Goal: Understand process/instructions: Learn how to perform a task or action

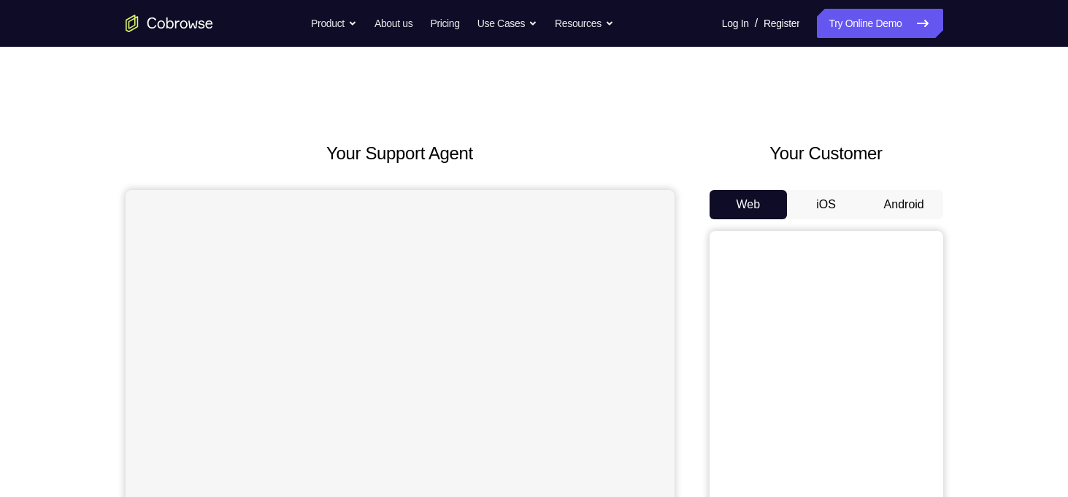
click at [917, 204] on button "Android" at bounding box center [904, 204] width 78 height 29
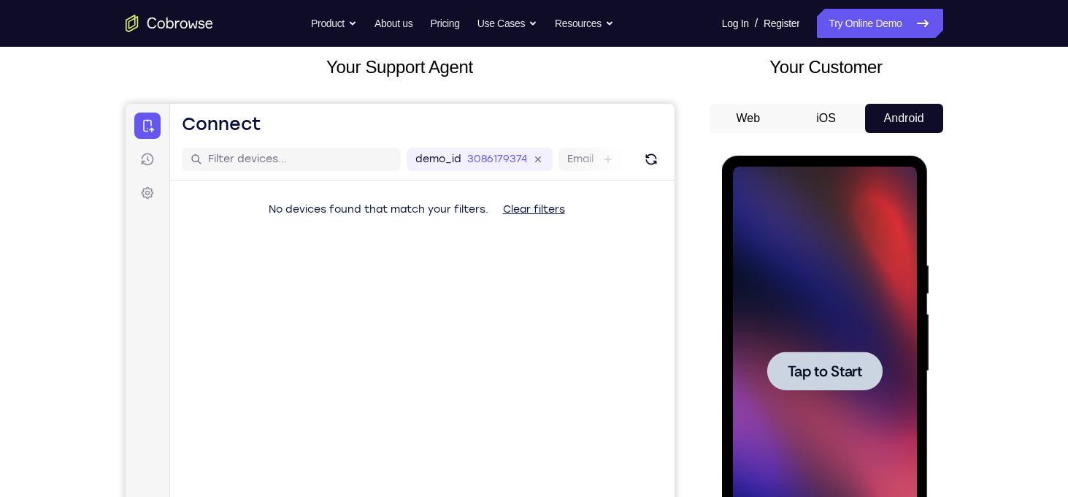
click at [832, 117] on button "iOS" at bounding box center [826, 118] width 78 height 29
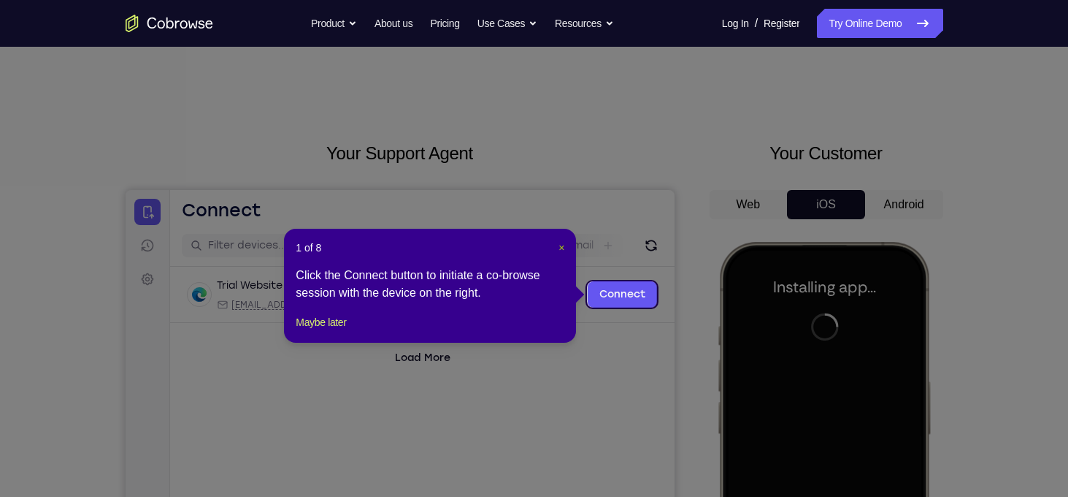
click at [562, 248] on span "×" at bounding box center [562, 248] width 6 height 12
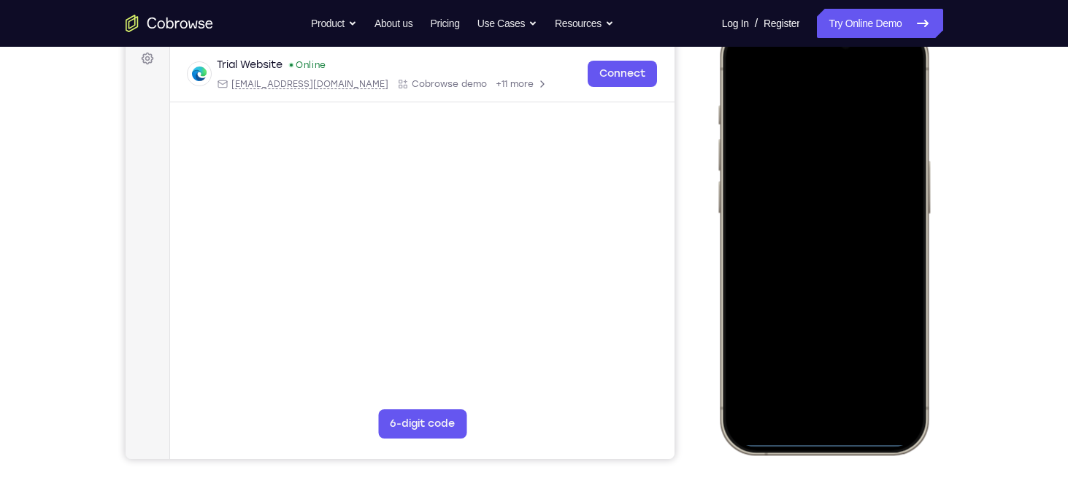
scroll to position [240, 0]
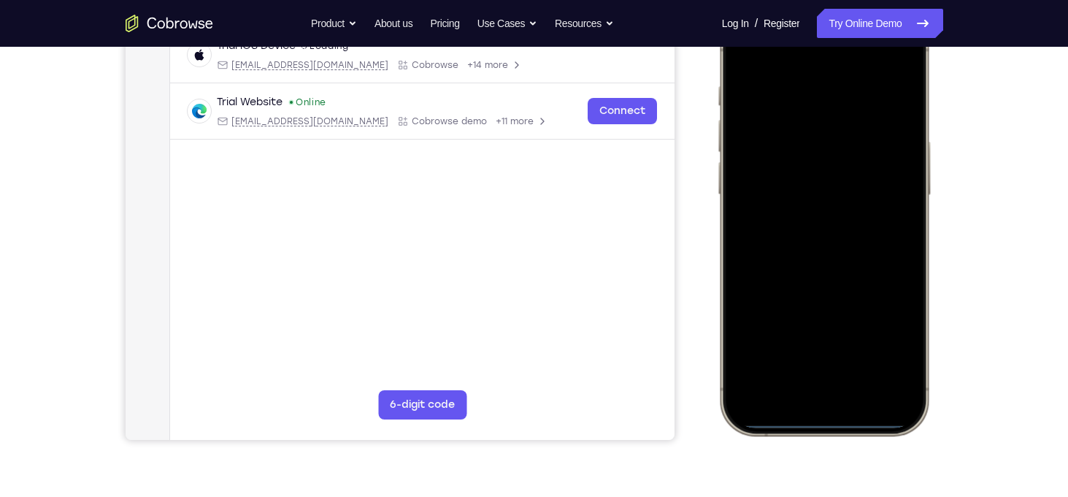
drag, startPoint x: 835, startPoint y: 418, endPoint x: 844, endPoint y: 211, distance: 206.9
click at [844, 211] on div at bounding box center [823, 218] width 192 height 417
drag, startPoint x: 827, startPoint y: 399, endPoint x: 827, endPoint y: 302, distance: 96.4
click at [827, 302] on div at bounding box center [823, 218] width 192 height 417
drag, startPoint x: 820, startPoint y: 424, endPoint x: 840, endPoint y: 207, distance: 217.8
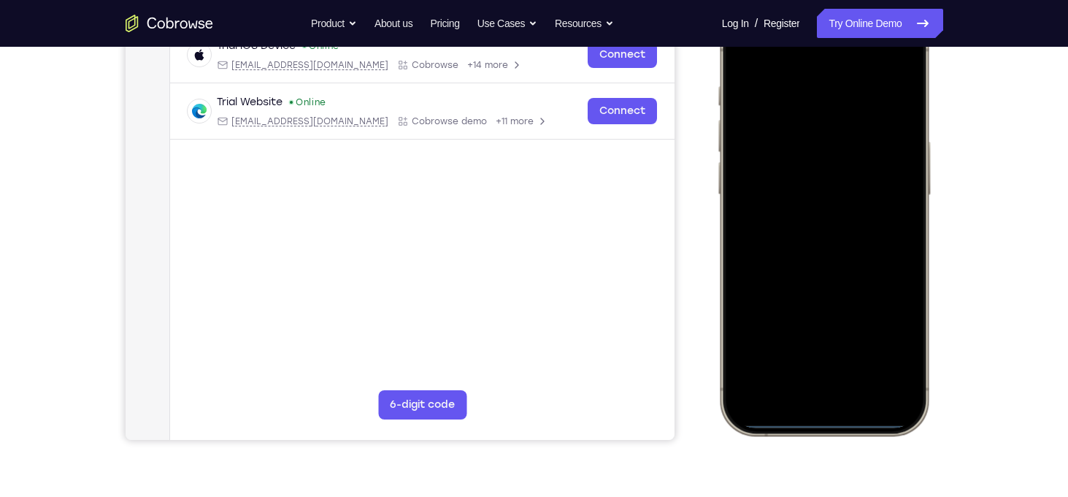
click at [840, 207] on div at bounding box center [823, 218] width 192 height 417
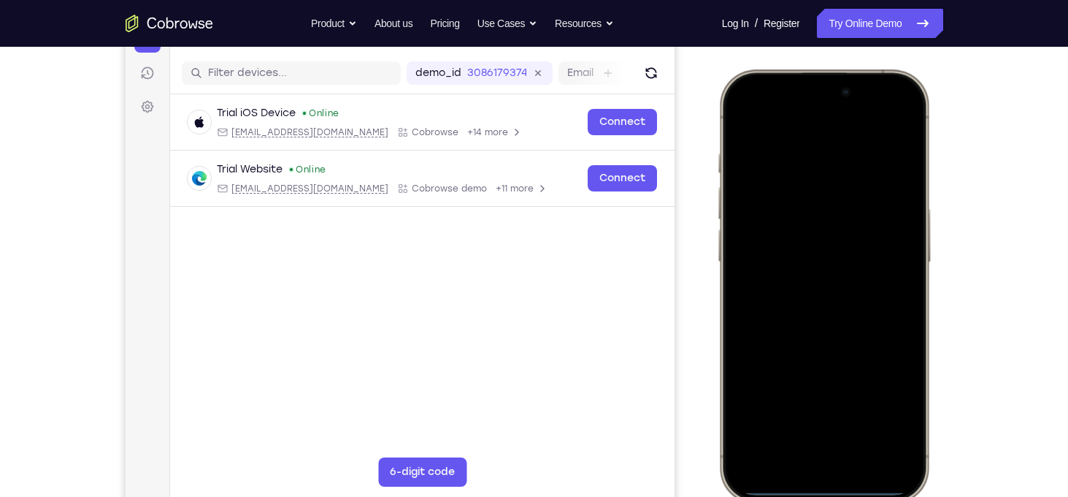
drag, startPoint x: 827, startPoint y: 115, endPoint x: 814, endPoint y: 352, distance: 236.9
click at [814, 352] on div at bounding box center [823, 285] width 192 height 417
drag, startPoint x: 822, startPoint y: 338, endPoint x: 841, endPoint y: 510, distance: 173.4
click at [841, 496] on html "Online web based iOS Simulators and Android Emulators. Run iPhone, iPad, Mobile…" at bounding box center [825, 288] width 219 height 438
drag, startPoint x: 837, startPoint y: 490, endPoint x: 771, endPoint y: 350, distance: 154.8
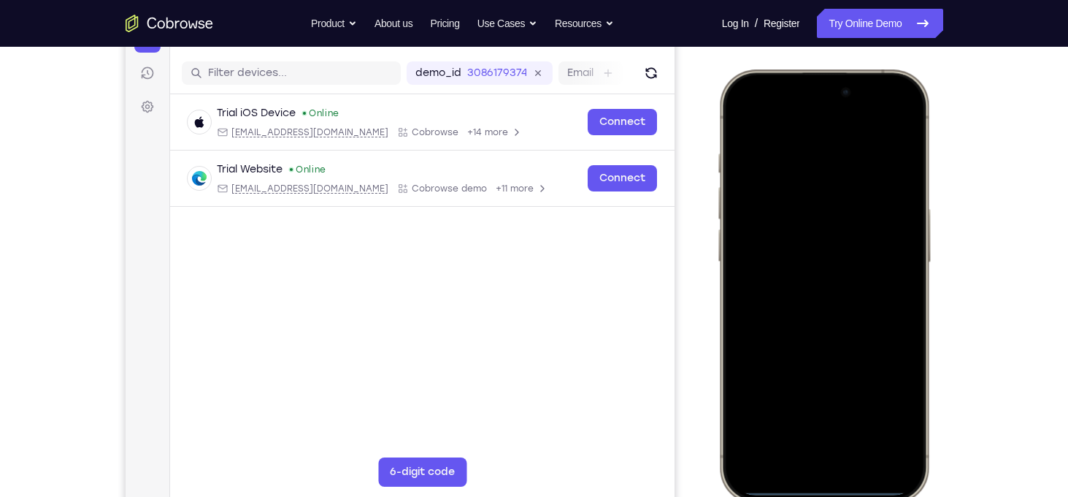
drag, startPoint x: 55, startPoint y: 280, endPoint x: 714, endPoint y: 154, distance: 671.4
click at [714, 154] on div at bounding box center [827, 282] width 234 height 449
drag, startPoint x: 827, startPoint y: 484, endPoint x: 875, endPoint y: 218, distance: 270.0
click at [875, 218] on div at bounding box center [823, 285] width 192 height 417
drag, startPoint x: 831, startPoint y: 489, endPoint x: 878, endPoint y: 164, distance: 327.6
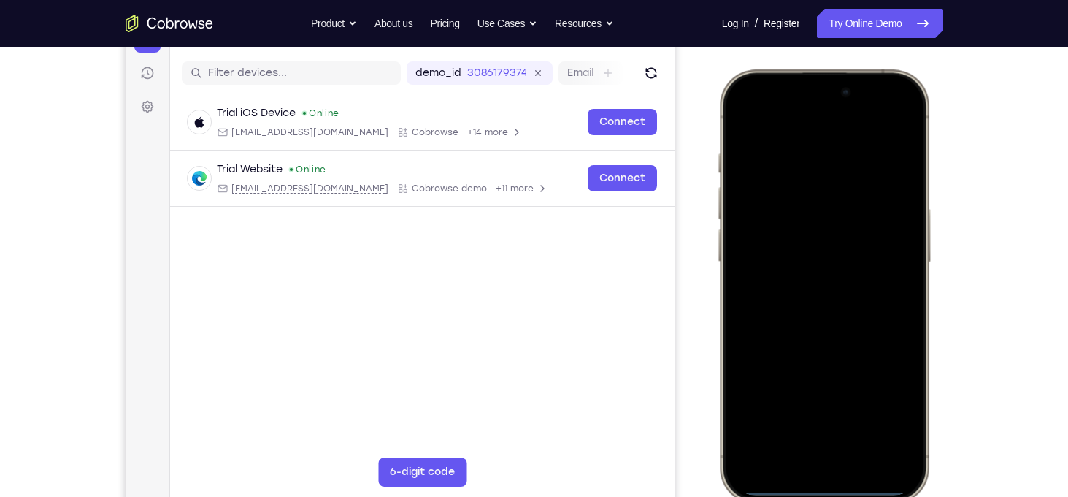
click at [878, 164] on div at bounding box center [823, 285] width 192 height 417
click at [889, 22] on link "Try Online Demo" at bounding box center [880, 23] width 126 height 29
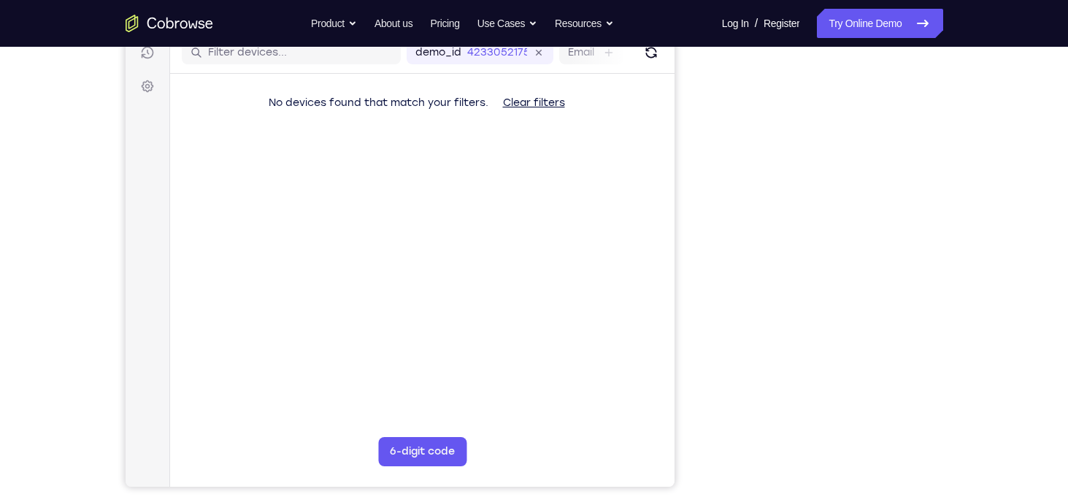
scroll to position [196, 0]
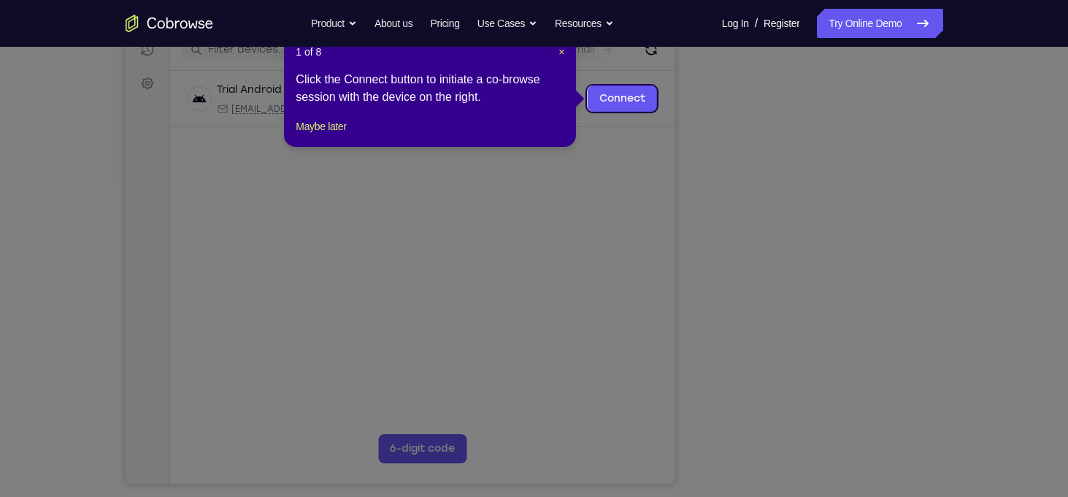
click at [886, 401] on icon at bounding box center [539, 248] width 1079 height 497
click at [565, 55] on div "1 of 8 × Click the Connect button to initiate a co-browse session with the devi…" at bounding box center [430, 90] width 292 height 114
click at [562, 51] on span "×" at bounding box center [562, 52] width 6 height 12
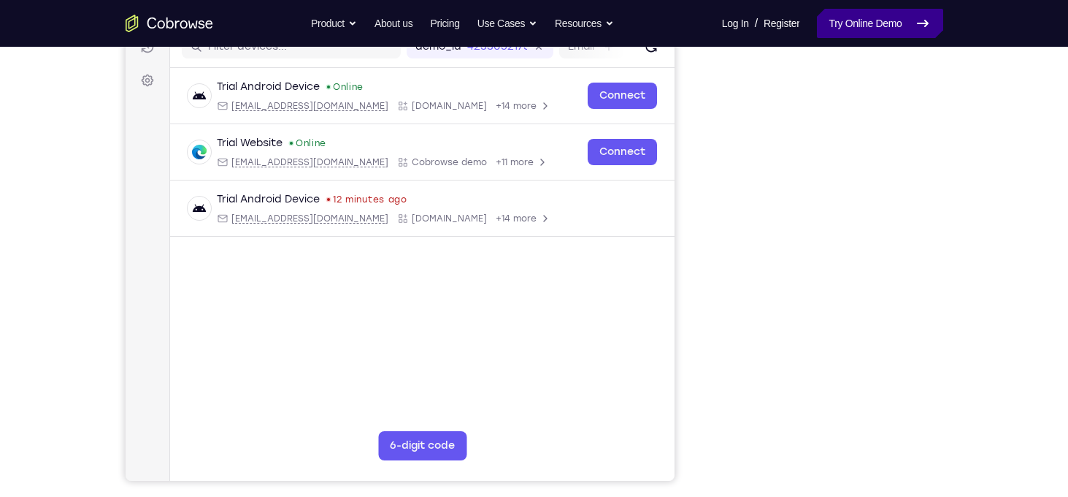
scroll to position [202, 0]
